Goal: Download file/media

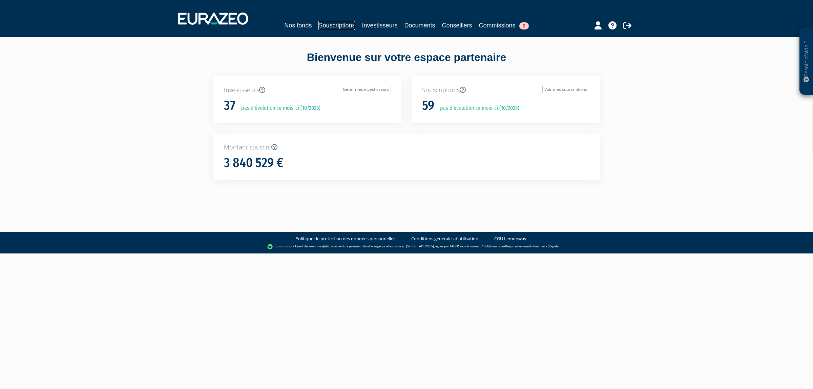
click at [336, 26] on link "Souscriptions" at bounding box center [336, 25] width 37 height 9
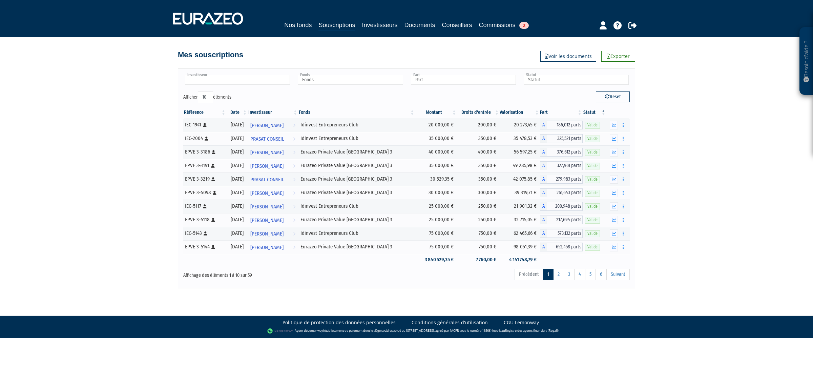
click at [257, 74] on ul at bounding box center [237, 80] width 108 height 13
type input "M"
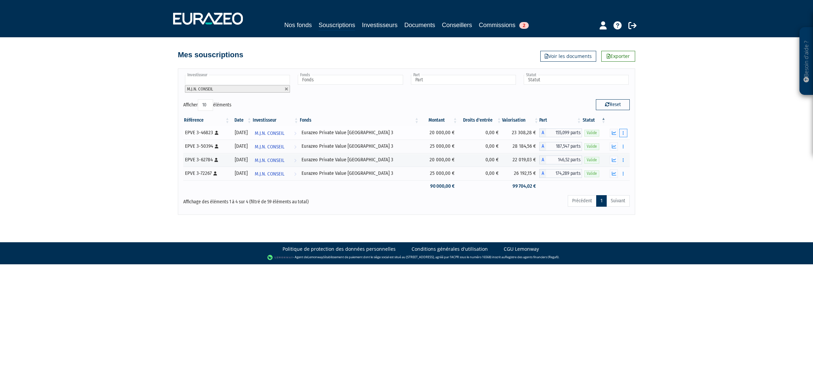
click at [620, 134] on button "button" at bounding box center [623, 133] width 8 height 8
click at [662, 147] on div "Besoin d'aide ? × J'ai besoin d'aide Si vous avez une question à propos du fonc…" at bounding box center [406, 107] width 813 height 215
click at [629, 144] on td at bounding box center [617, 147] width 23 height 14
click at [625, 144] on button "button" at bounding box center [623, 146] width 8 height 8
click at [647, 146] on div "Besoin d'aide ? × J'ai besoin d'aide Si vous avez une question à propos du fonc…" at bounding box center [406, 107] width 813 height 215
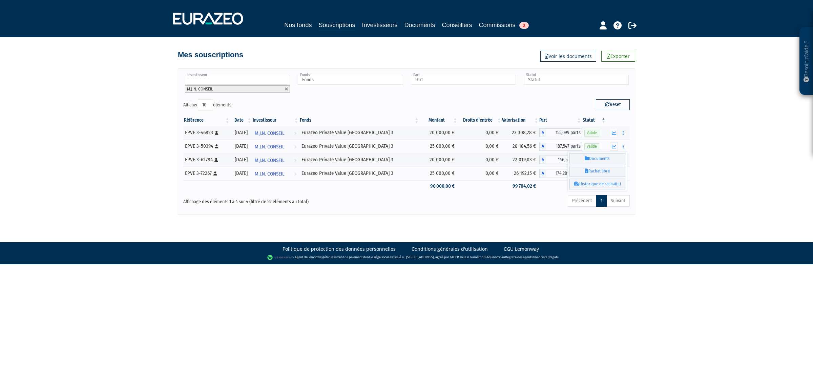
click at [638, 156] on div "Besoin d'aide ? × J'ai besoin d'aide Si vous avez une question à propos du fonc…" at bounding box center [406, 107] width 813 height 215
click at [649, 167] on div "Besoin d'aide ? × J'ai besoin d'aide Si vous avez une question à propos du fonc…" at bounding box center [406, 107] width 813 height 215
click at [625, 162] on button "button" at bounding box center [623, 160] width 8 height 8
click at [656, 170] on div "Besoin d'aide ? × J'ai besoin d'aide Si vous avez une question à propos du fonc…" at bounding box center [406, 107] width 813 height 215
click at [652, 170] on div "Besoin d'aide ? × J'ai besoin d'aide Si vous avez une question à propos du fonc…" at bounding box center [406, 107] width 813 height 215
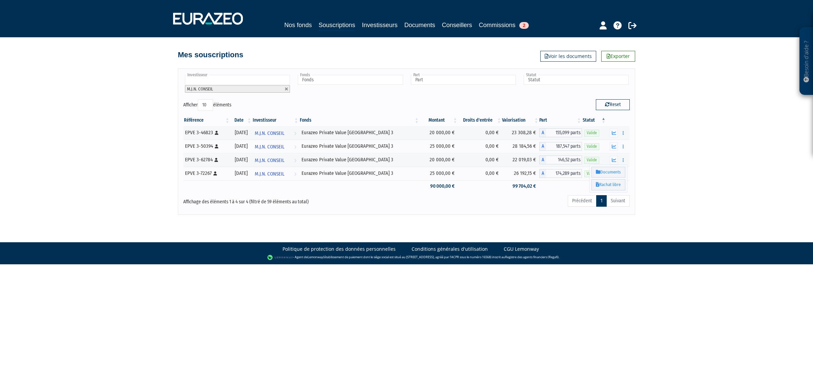
click at [652, 170] on div "Besoin d'aide ? × J'ai besoin d'aide Si vous avez une question à propos du fonc…" at bounding box center [406, 107] width 813 height 215
click at [644, 173] on div "Besoin d'aide ? × J'ai besoin d'aide Si vous avez une question à propos du fonc…" at bounding box center [406, 107] width 813 height 215
click at [636, 173] on div "Besoin d'aide ? × J'ai besoin d'aide Si vous avez une question à propos du fonc…" at bounding box center [406, 107] width 813 height 215
click at [687, 195] on div "Besoin d'aide ? × J'ai besoin d'aide Si vous avez une question à propos du fonc…" at bounding box center [406, 107] width 813 height 215
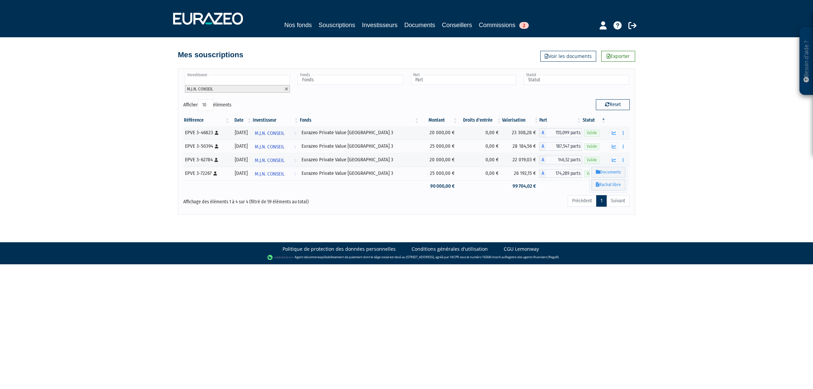
click at [651, 220] on body "Besoin d'aide ? × J'ai besoin d'aide Si vous avez une question à propos du fonc…" at bounding box center [406, 132] width 813 height 264
click at [624, 171] on button "button" at bounding box center [623, 173] width 8 height 8
click at [547, 203] on div "Précédent 1 Suivant" at bounding box center [502, 201] width 256 height 15
click at [623, 134] on icon "button" at bounding box center [623, 133] width 1 height 4
click at [592, 168] on link "Historique de rachat(s)" at bounding box center [597, 170] width 56 height 11
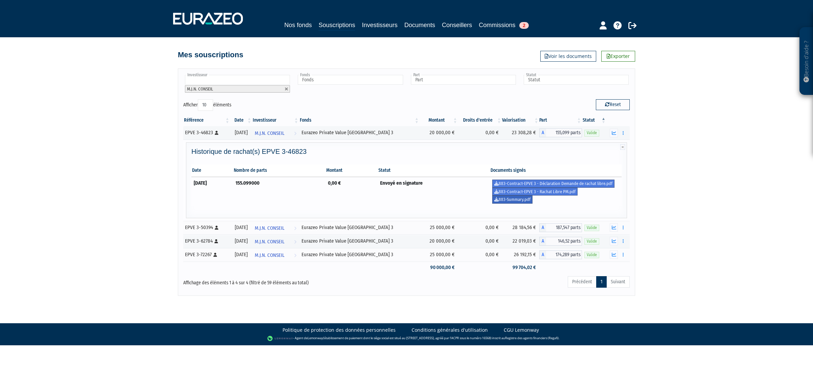
click at [532, 200] on link "883-Summary.pdf" at bounding box center [512, 199] width 40 height 8
click at [563, 194] on link "883-Contract-EPVE 3 - Rachat Libre PM.pdf" at bounding box center [534, 192] width 85 height 8
click at [623, 131] on icon "button" at bounding box center [623, 133] width 1 height 4
click at [597, 169] on link "Historique de rachat(s)" at bounding box center [597, 170] width 56 height 11
click at [557, 188] on link "883-Contract-EPVE 3 - Rachat Libre PM.pdf" at bounding box center [534, 192] width 85 height 8
